Goal: Task Accomplishment & Management: Use online tool/utility

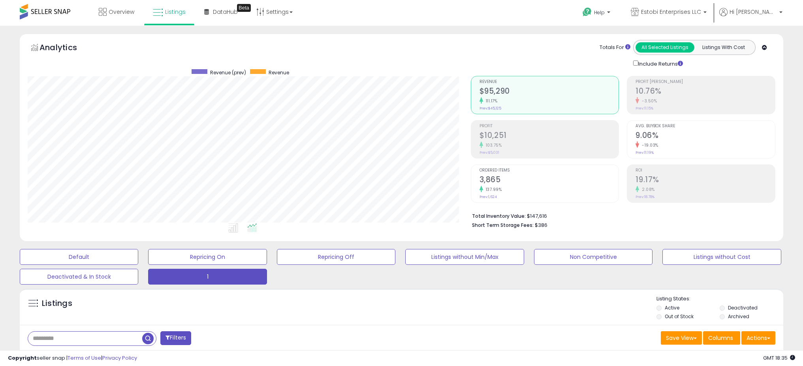
select select "**"
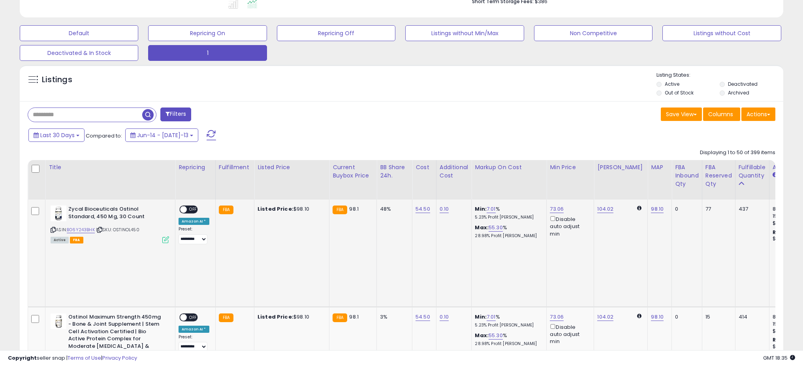
scroll to position [63, 0]
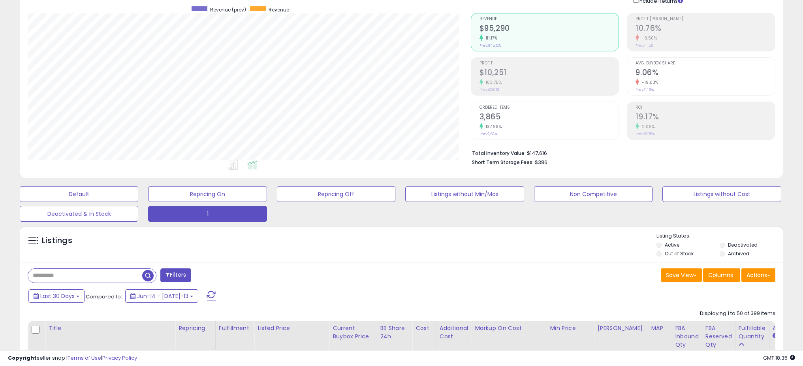
click at [99, 279] on input "text" at bounding box center [85, 276] width 114 height 14
paste input "**********"
type input "**********"
click at [221, 275] on span "button" at bounding box center [221, 275] width 11 height 11
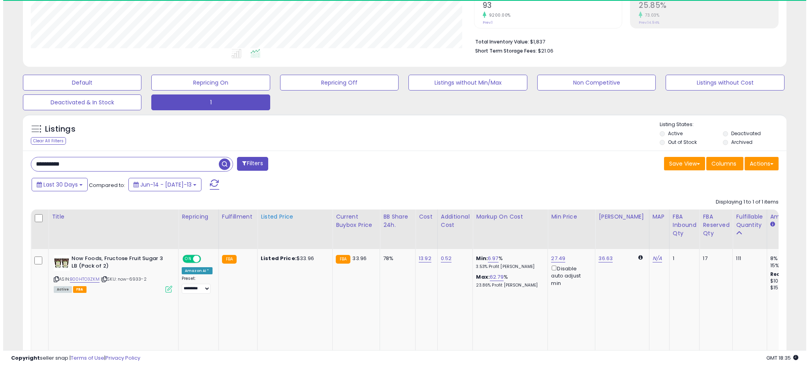
scroll to position [162, 443]
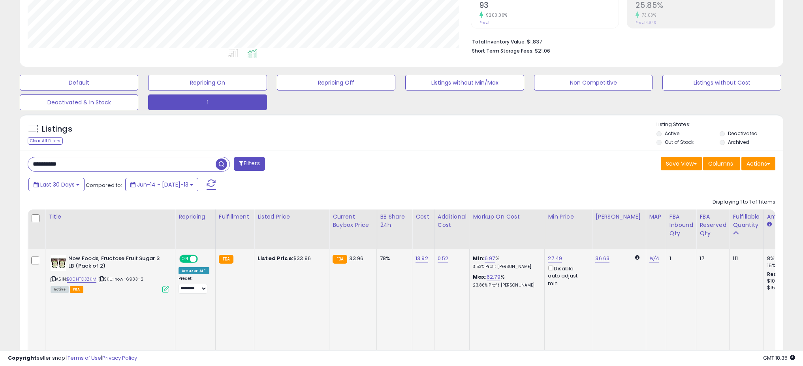
click at [169, 290] on icon at bounding box center [165, 288] width 7 height 7
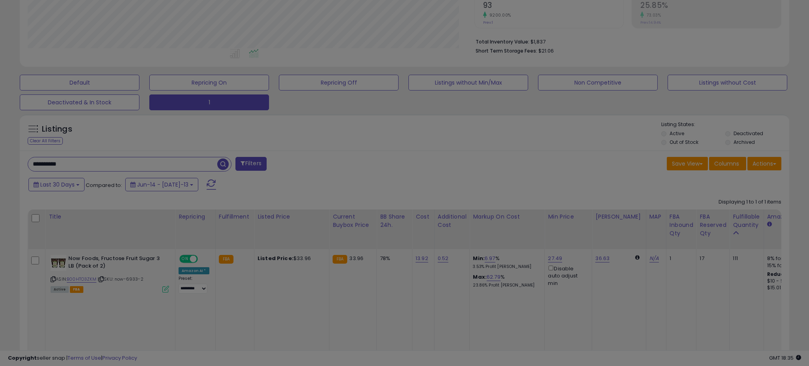
scroll to position [162, 446]
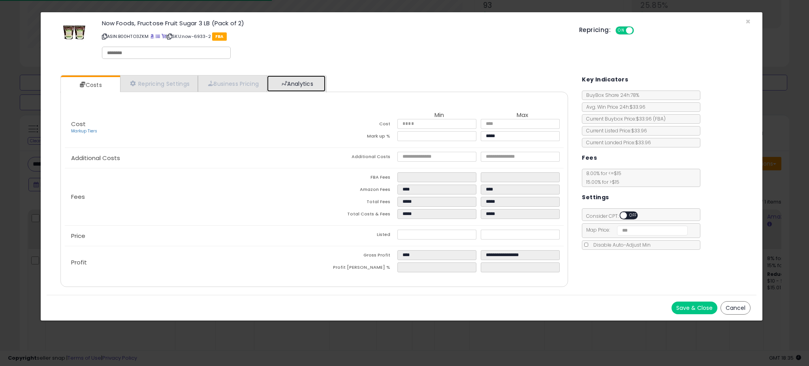
click at [298, 83] on link "Analytics" at bounding box center [296, 83] width 58 height 16
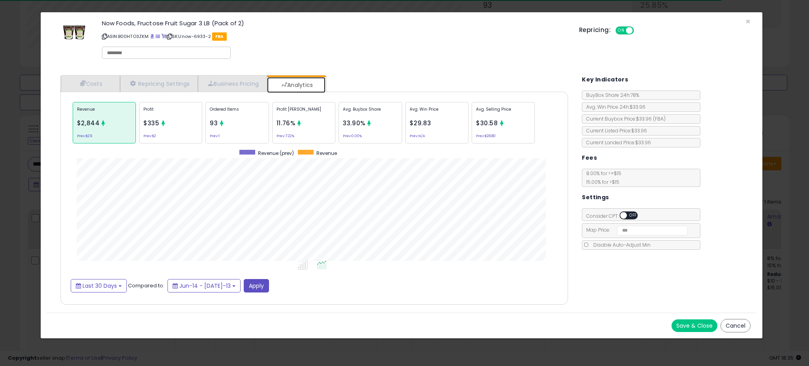
scroll to position [243, 523]
click at [338, 126] on div "Ordered Items 93 Prev: 1" at bounding box center [369, 122] width 63 height 41
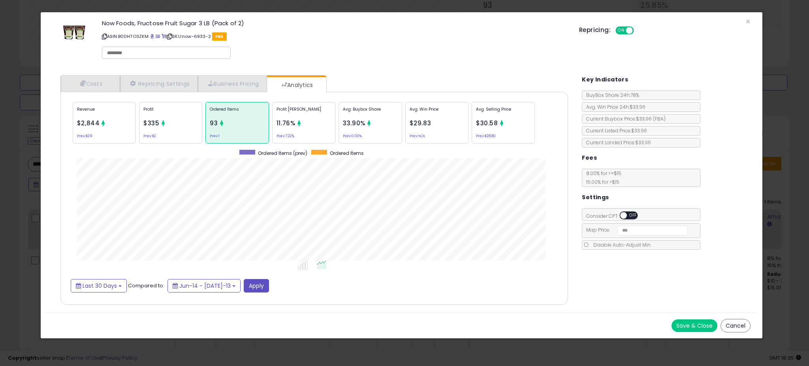
click at [298, 121] on icon at bounding box center [299, 123] width 6 height 6
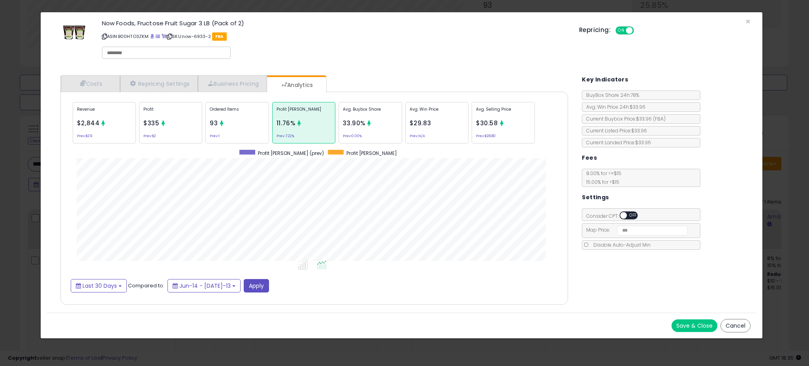
click at [171, 124] on div "Profit $335 Prev: $2" at bounding box center [170, 122] width 63 height 41
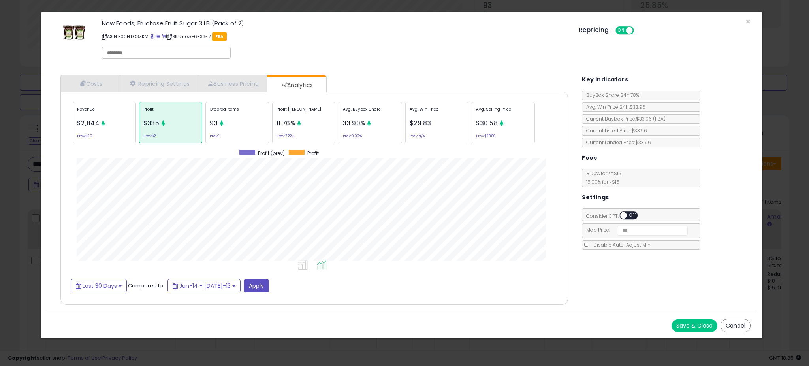
click at [338, 129] on div "Ordered Items 93 Prev: 1" at bounding box center [369, 122] width 63 height 41
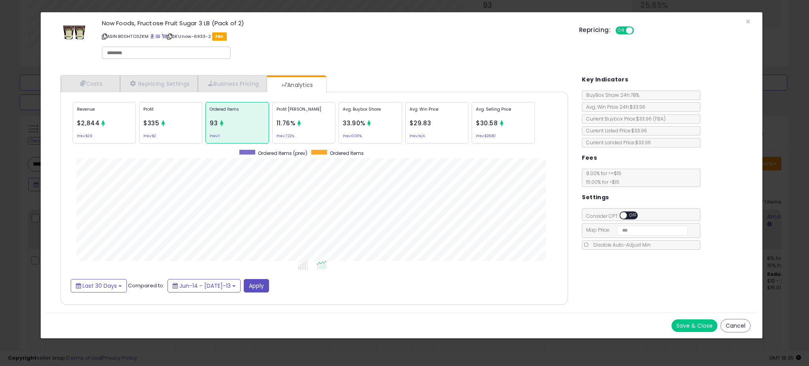
click at [34, 97] on div "× Close Now Foods, Fructose Fruit Sugar 3 LB (Pack of 2) ASIN: B00HTO3ZKM | SKU…" at bounding box center [404, 183] width 809 height 366
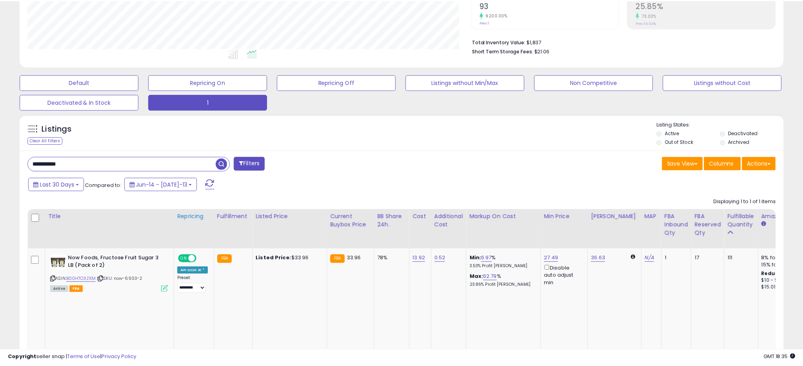
scroll to position [394712, 394430]
